Goal: Task Accomplishment & Management: Manage account settings

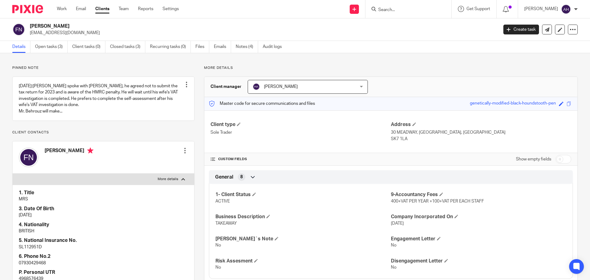
click at [411, 10] on input "Search" at bounding box center [405, 10] width 55 height 6
click at [415, 9] on input "Search" at bounding box center [405, 10] width 55 height 6
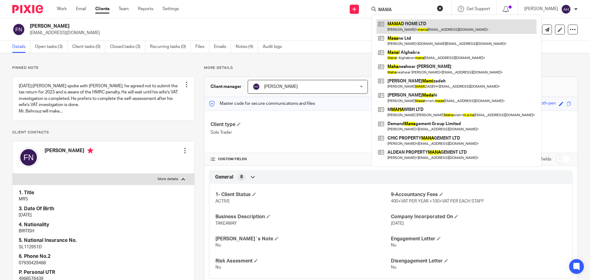
type input "MAMA"
click at [428, 32] on link at bounding box center [457, 26] width 160 height 14
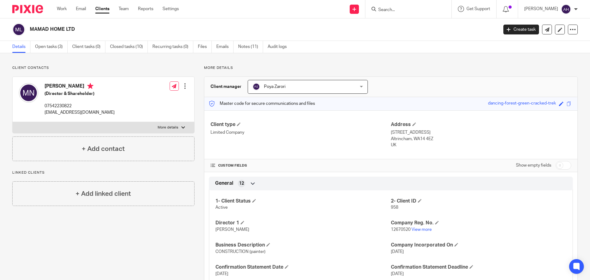
click at [67, 113] on p "[EMAIL_ADDRESS][DOMAIN_NAME]" at bounding box center [80, 112] width 70 height 6
click at [67, 113] on p "mamadnouhani@hotmail.com" at bounding box center [80, 112] width 70 height 6
copy div "mamadnouhani@hotmail.com"
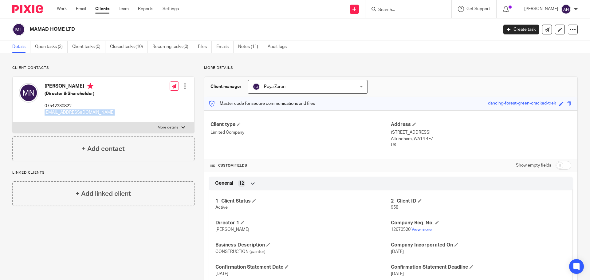
scroll to position [61, 0]
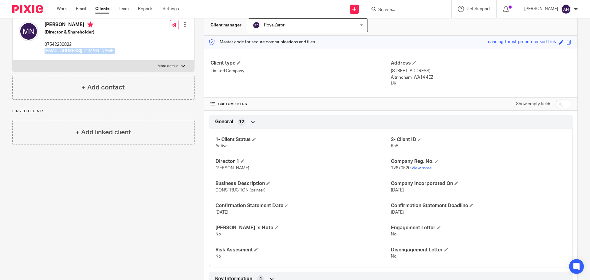
click at [418, 168] on link "View more" at bounding box center [422, 168] width 20 height 4
click at [68, 51] on p "[EMAIL_ADDRESS][DOMAIN_NAME]" at bounding box center [80, 51] width 70 height 6
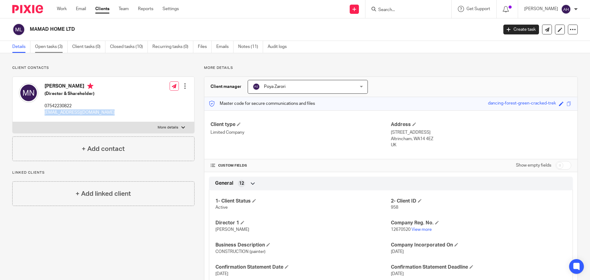
click at [54, 47] on link "Open tasks (3)" at bounding box center [51, 47] width 33 height 12
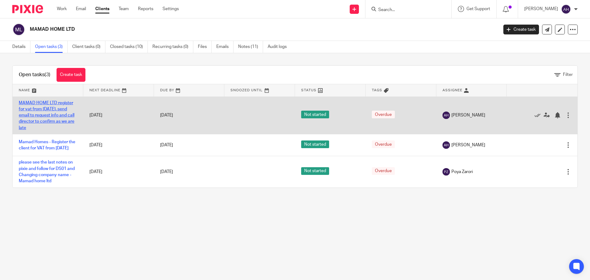
click at [51, 111] on link "MAMAD HOME LTD register for vat from [DATE]. send email to request info and cal…" at bounding box center [47, 115] width 56 height 29
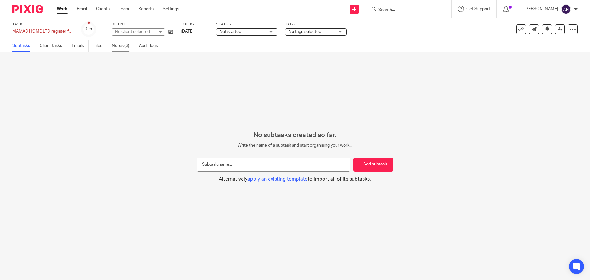
click at [120, 43] on link "Notes (3)" at bounding box center [123, 46] width 22 height 12
click at [128, 45] on link "Notes (1)" at bounding box center [123, 46] width 22 height 12
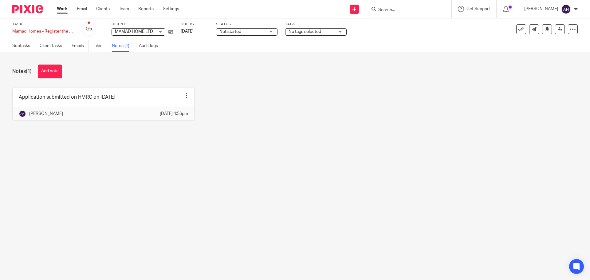
click at [263, 119] on div "Application submitted on HMRC on 11/09/2025 Edit note Delete note Ali Hatami 11…" at bounding box center [290, 109] width 575 height 42
click at [417, 7] on input "Search" at bounding box center [405, 10] width 55 height 6
type input "ئ"
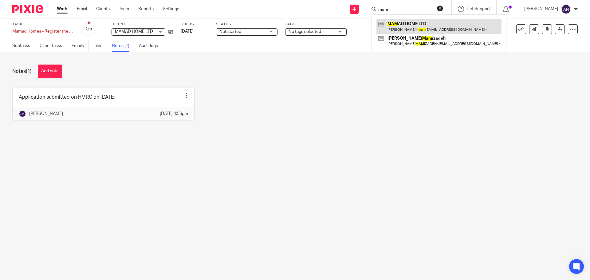
type input "mam"
click at [423, 25] on link at bounding box center [439, 26] width 125 height 14
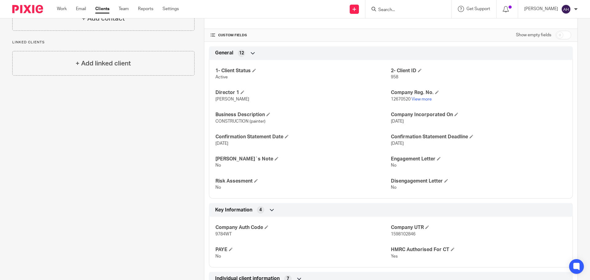
scroll to position [215, 0]
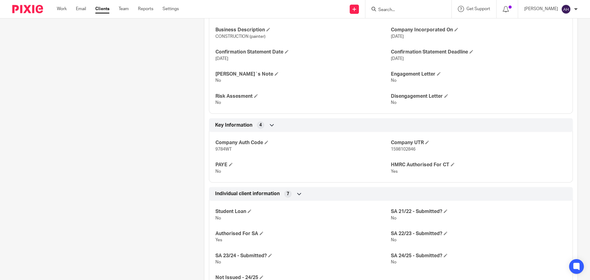
click at [402, 150] on span "1598102846" at bounding box center [403, 149] width 25 height 4
copy p "1598102846"
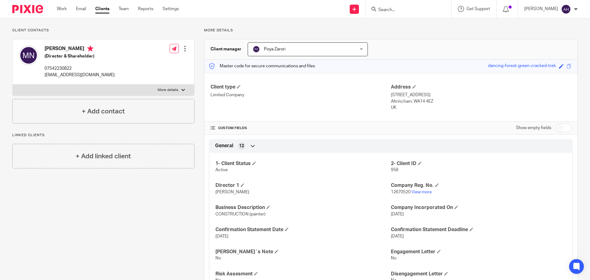
scroll to position [0, 0]
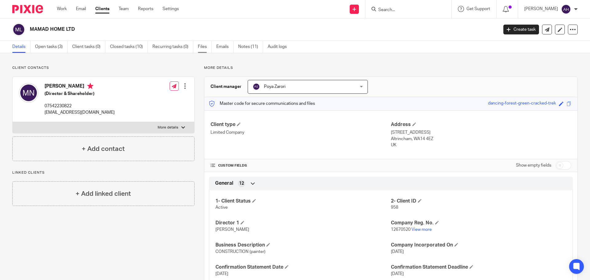
click at [205, 45] on link "Files" at bounding box center [205, 47] width 14 height 12
